Goal: Information Seeking & Learning: Learn about a topic

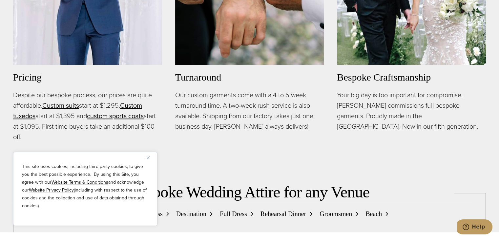
scroll to position [517, 0]
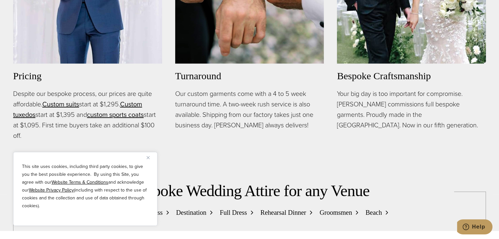
click at [148, 155] on button "Close" at bounding box center [151, 158] width 8 height 8
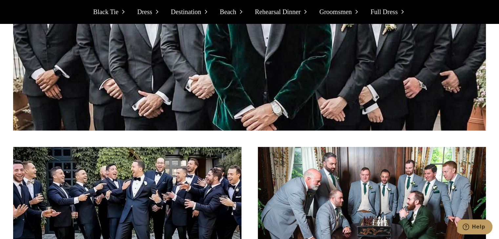
scroll to position [4476, 0]
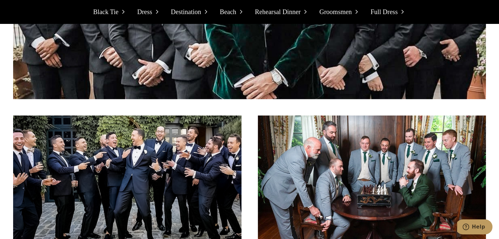
drag, startPoint x: 111, startPoint y: 57, endPoint x: 256, endPoint y: 80, distance: 146.9
click at [256, 80] on div "view gallery" at bounding box center [249, 124] width 473 height 522
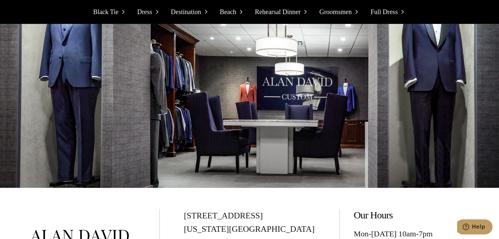
scroll to position [6700, 0]
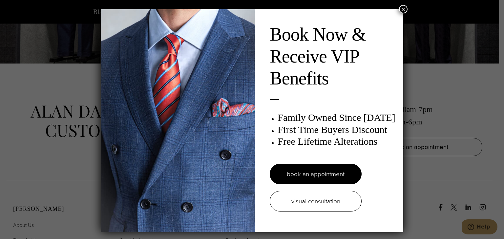
click at [404, 8] on button "×" at bounding box center [403, 9] width 9 height 9
